Goal: Task Accomplishment & Management: Use online tool/utility

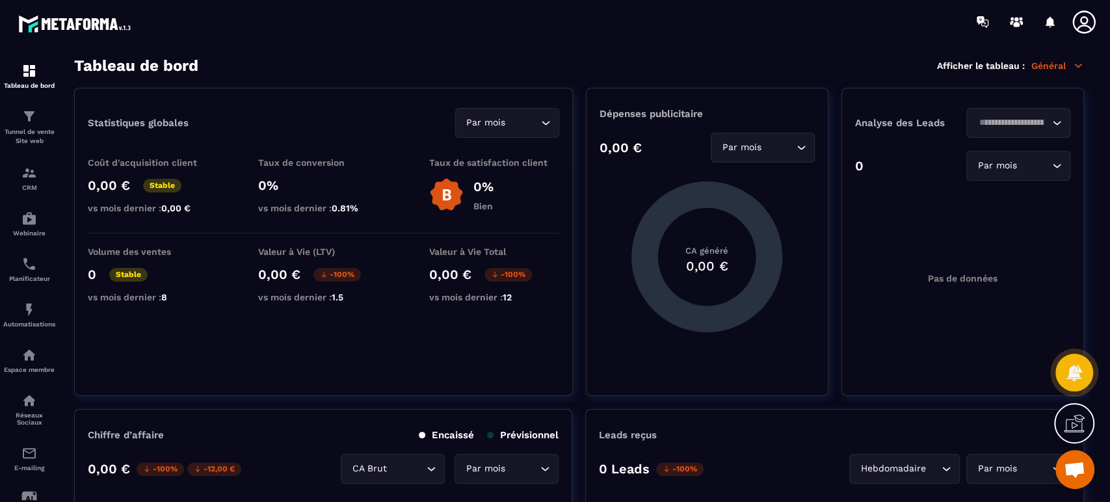
click at [26, 130] on p "Tunnel de vente Site web" at bounding box center [29, 136] width 52 height 18
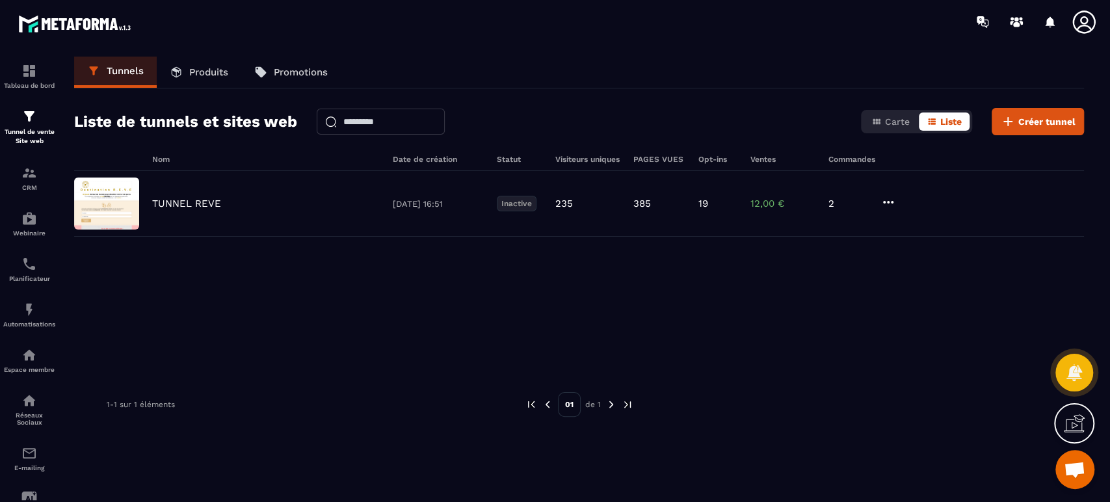
click at [177, 210] on div "TUNNEL REVE [DATE] 16:51 Inactive 235 385 19 12,00 € 2" at bounding box center [579, 204] width 1010 height 66
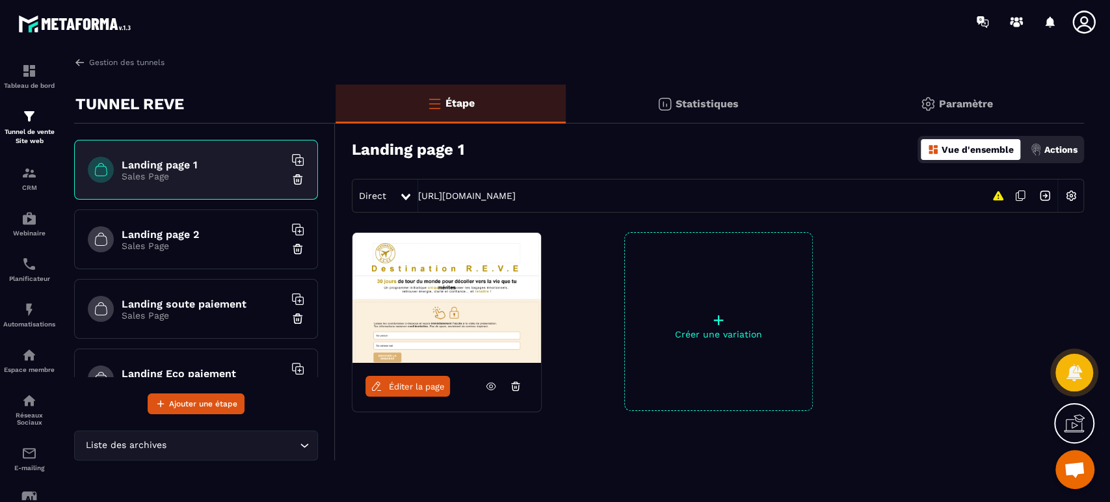
click at [440, 386] on span "Éditer la page" at bounding box center [417, 387] width 56 height 10
